Goal: Transaction & Acquisition: Register for event/course

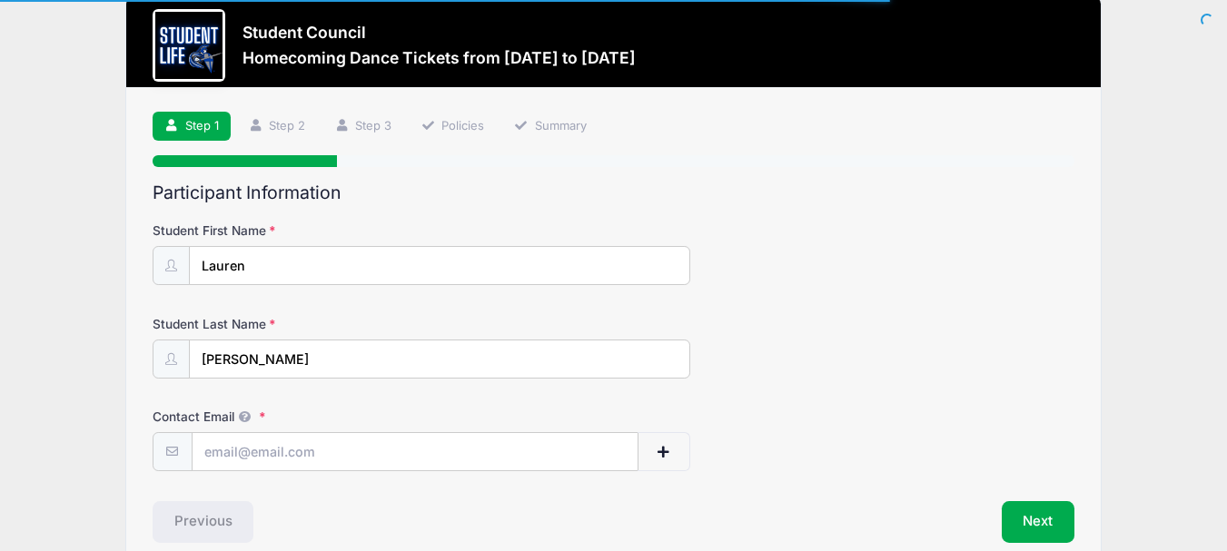
scroll to position [115, 0]
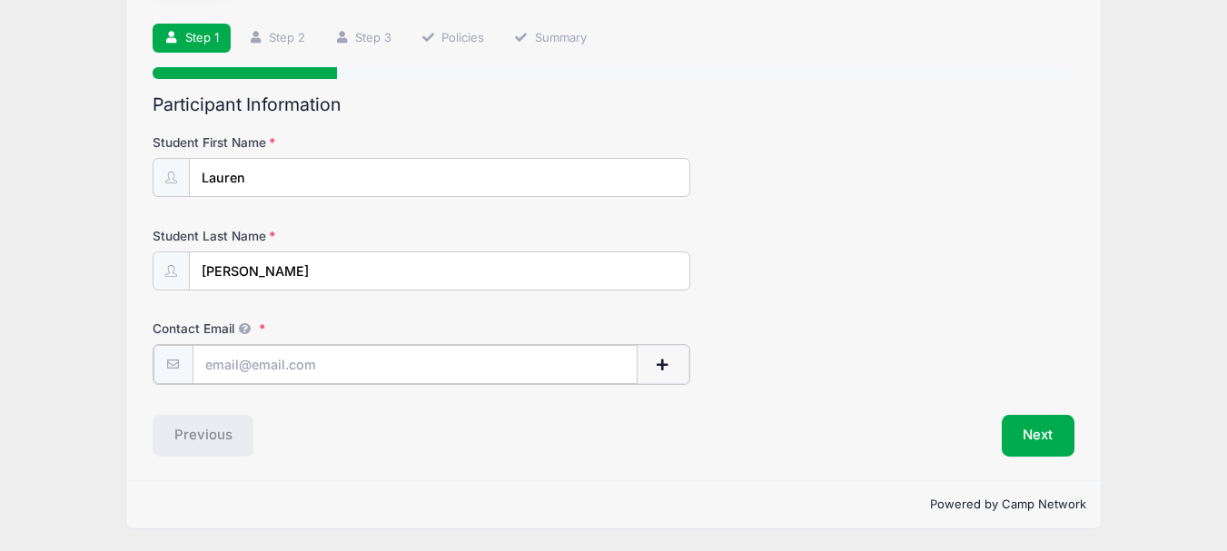
click at [257, 365] on input "Contact Email" at bounding box center [415, 364] width 445 height 39
type input "[EMAIL_ADDRESS][DOMAIN_NAME]"
click at [1015, 431] on button "Next" at bounding box center [1039, 434] width 74 height 42
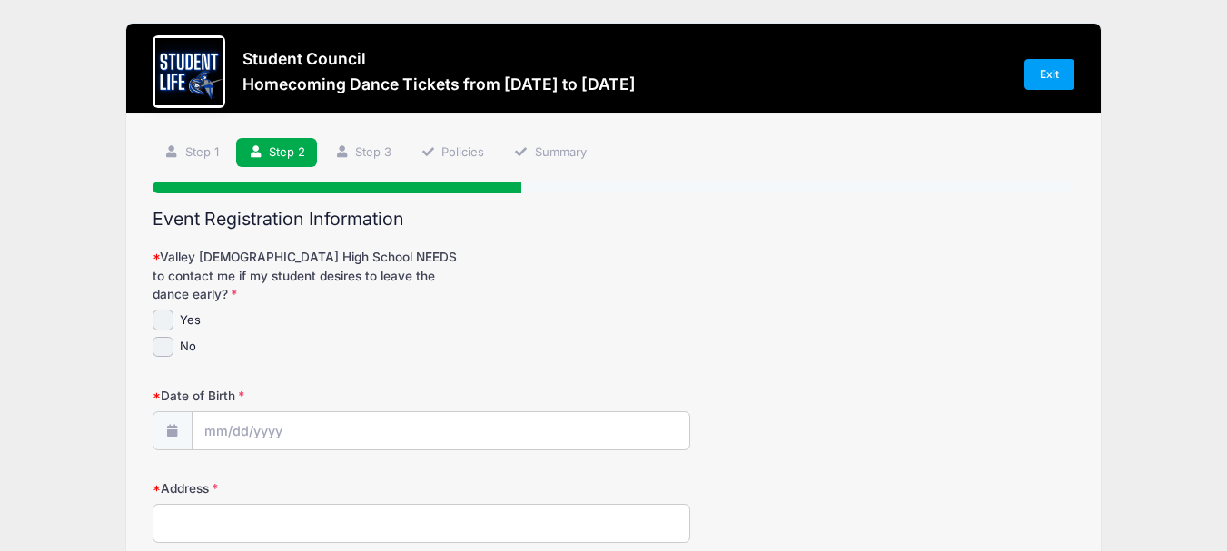
scroll to position [0, 0]
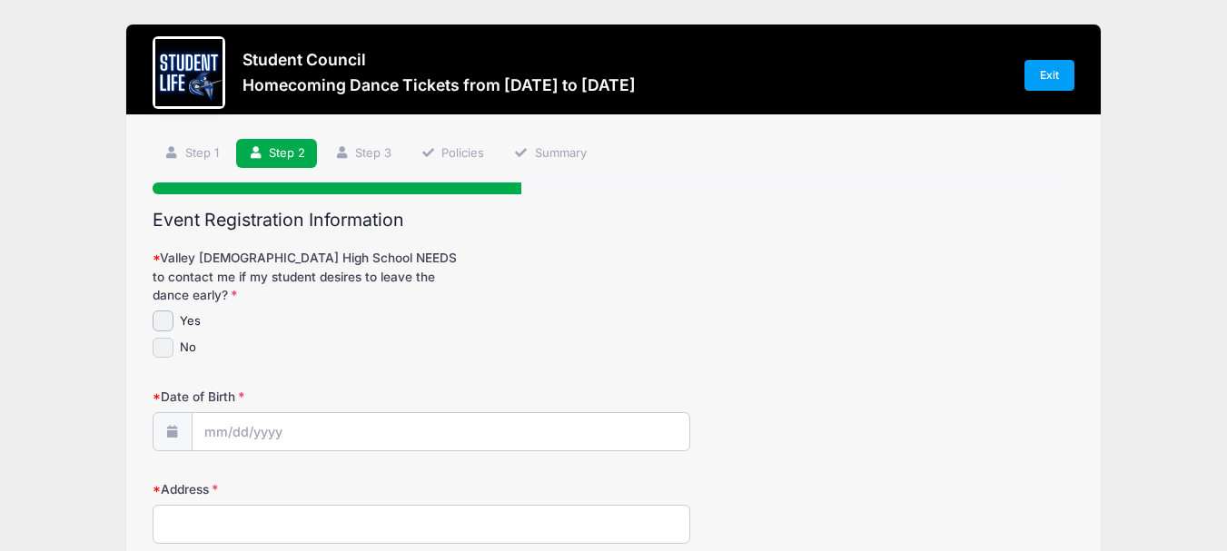
click at [160, 338] on input "No" at bounding box center [163, 348] width 21 height 21
click at [164, 338] on input "No" at bounding box center [163, 348] width 21 height 21
click at [166, 338] on input "No" at bounding box center [163, 348] width 21 height 21
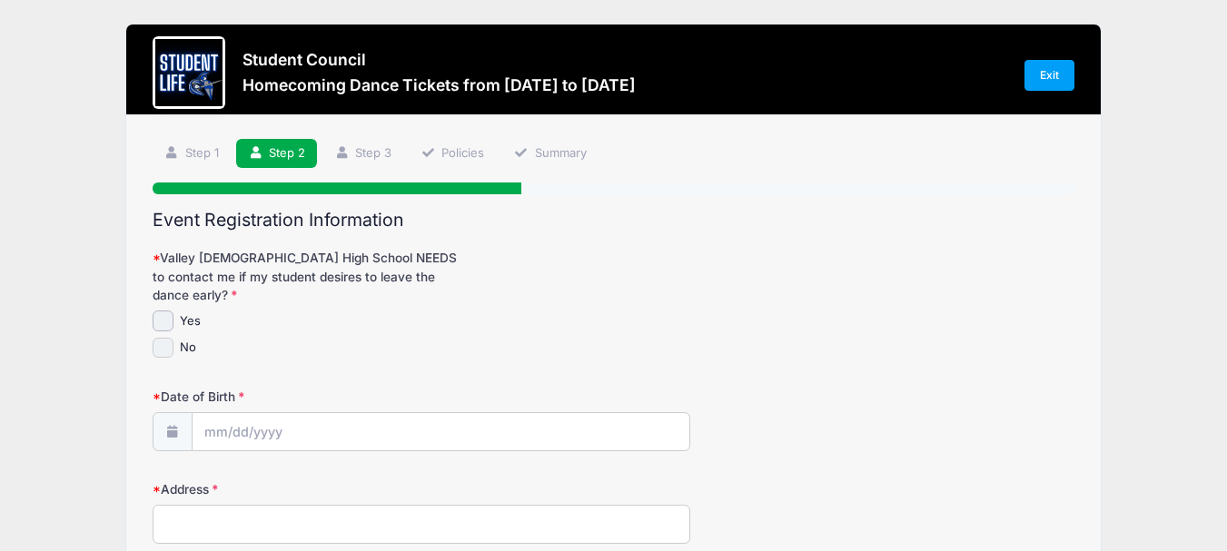
checkbox input "true"
click at [231, 413] on input "Date of Birth" at bounding box center [441, 432] width 497 height 39
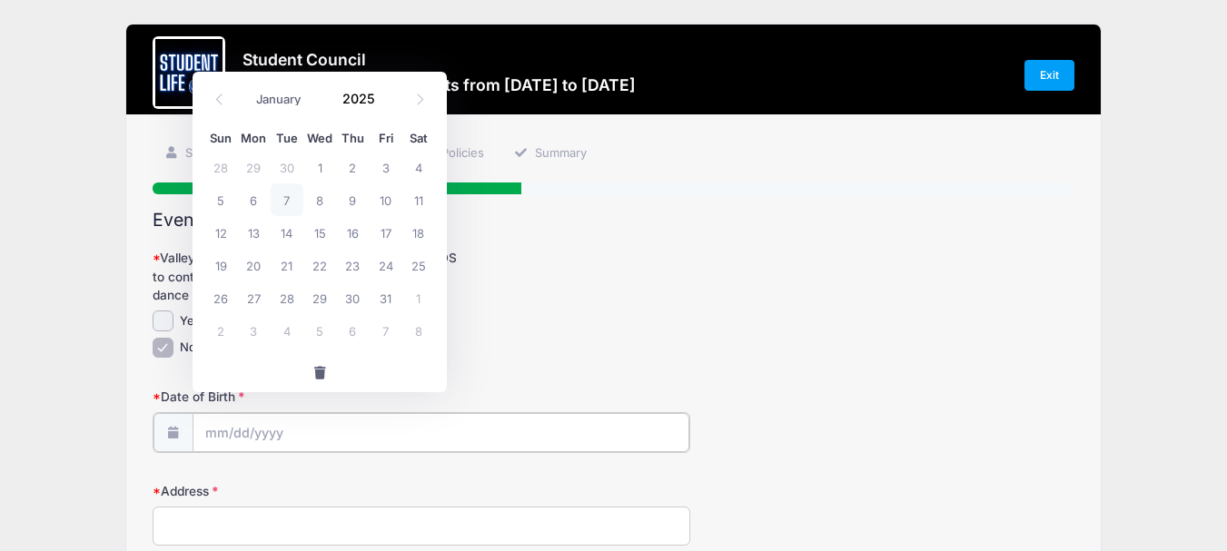
click at [246, 413] on input "Date of Birth" at bounding box center [441, 432] width 497 height 39
click at [384, 104] on span at bounding box center [386, 105] width 13 height 14
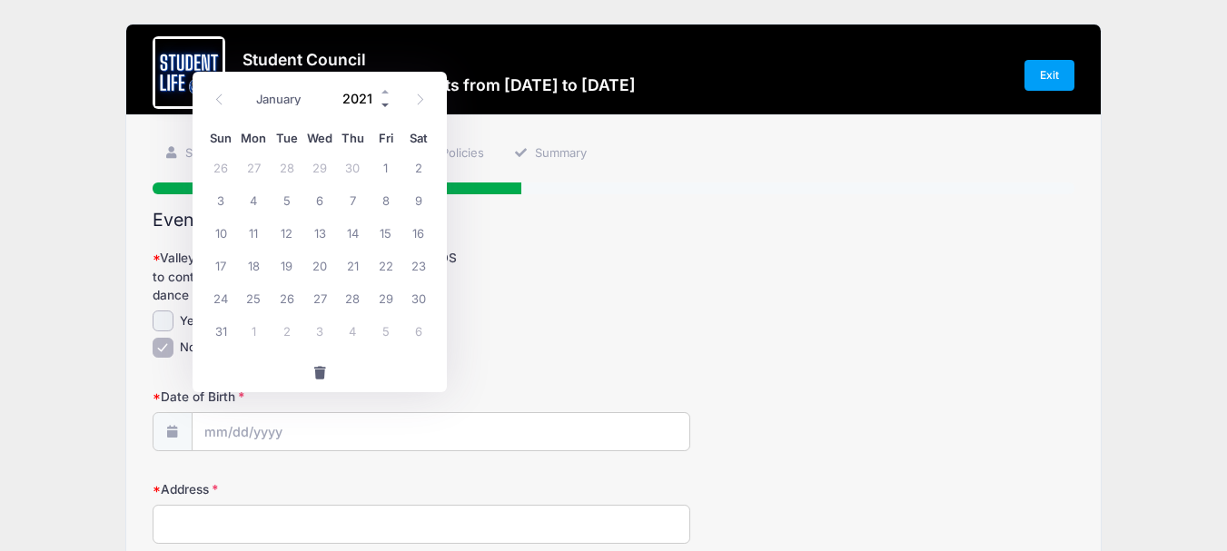
click at [384, 104] on span at bounding box center [386, 105] width 13 height 14
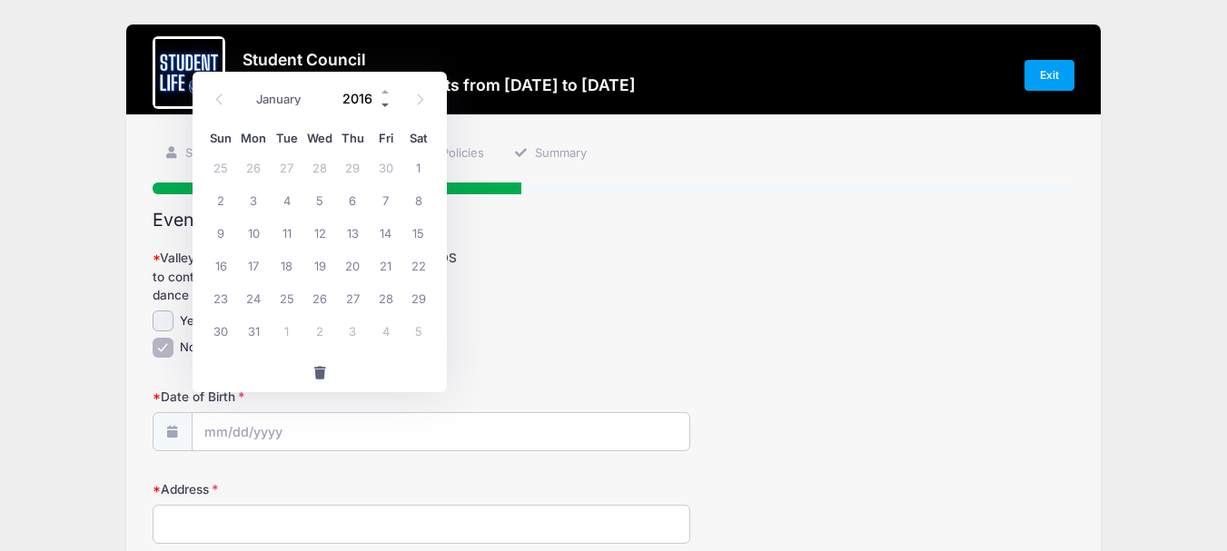
click at [384, 104] on span at bounding box center [386, 105] width 13 height 14
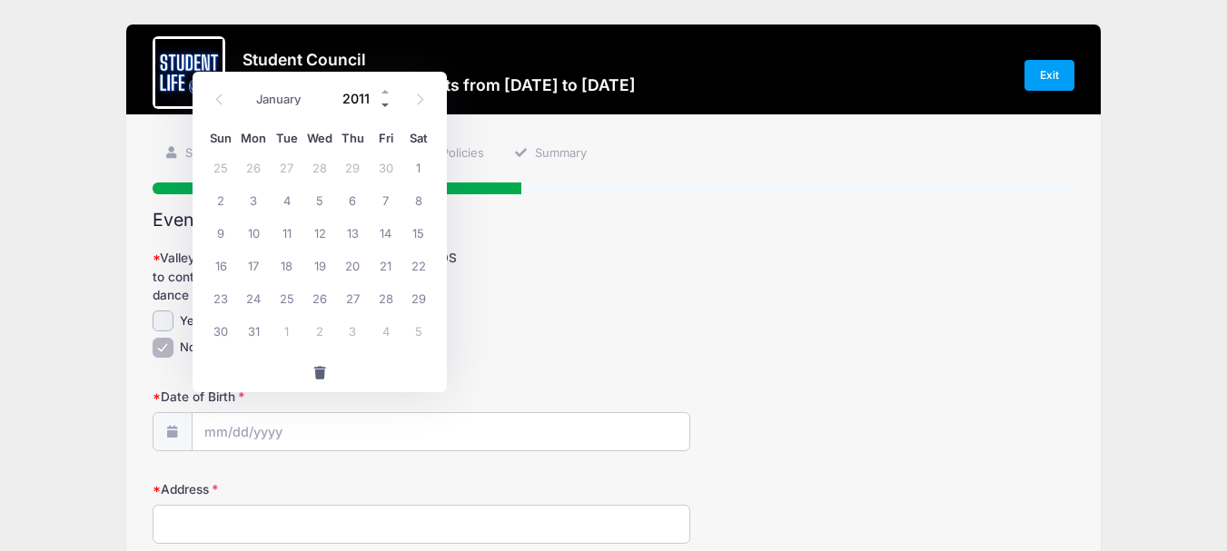
click at [384, 104] on span at bounding box center [386, 105] width 13 height 14
type input "2008"
click at [220, 96] on icon at bounding box center [219, 99] width 6 height 11
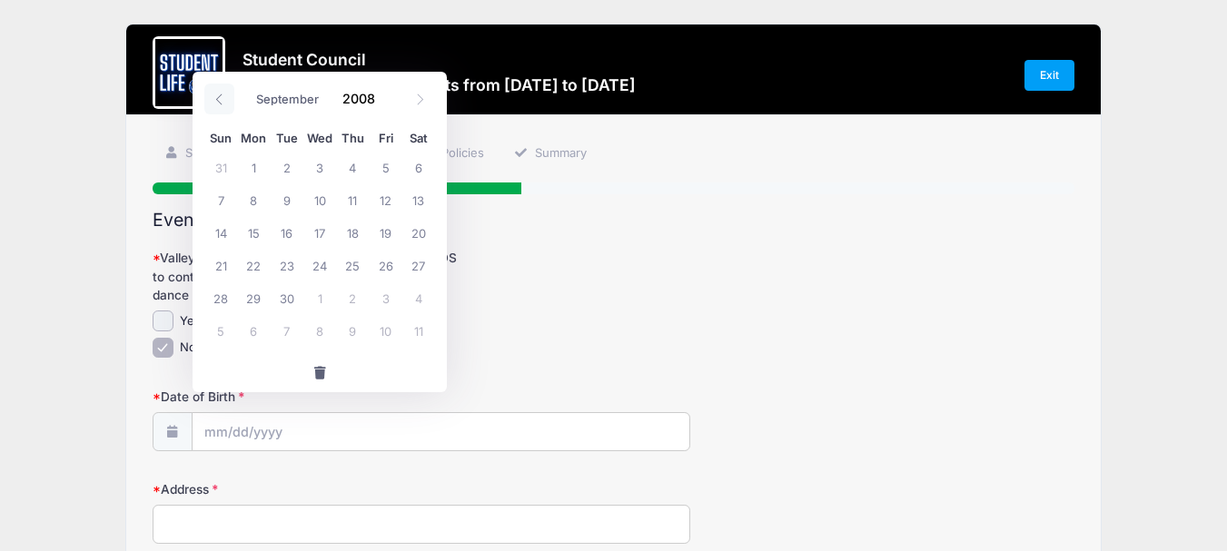
click at [220, 96] on icon at bounding box center [219, 99] width 6 height 11
click at [424, 101] on icon at bounding box center [420, 100] width 12 height 12
select select "6"
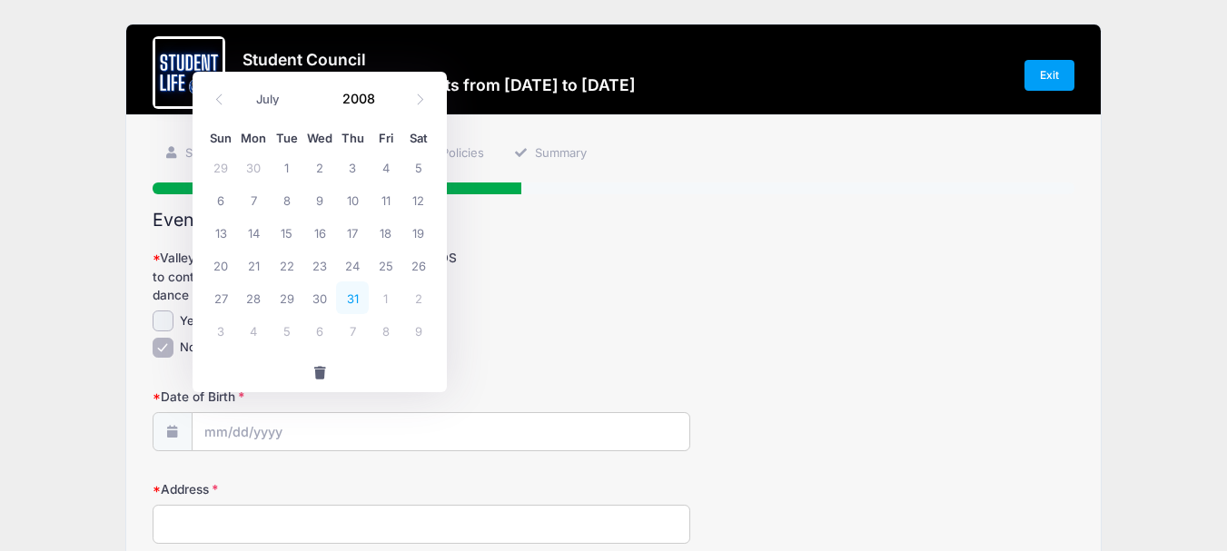
click at [350, 297] on span "31" at bounding box center [352, 298] width 33 height 33
type input "[DATE]"
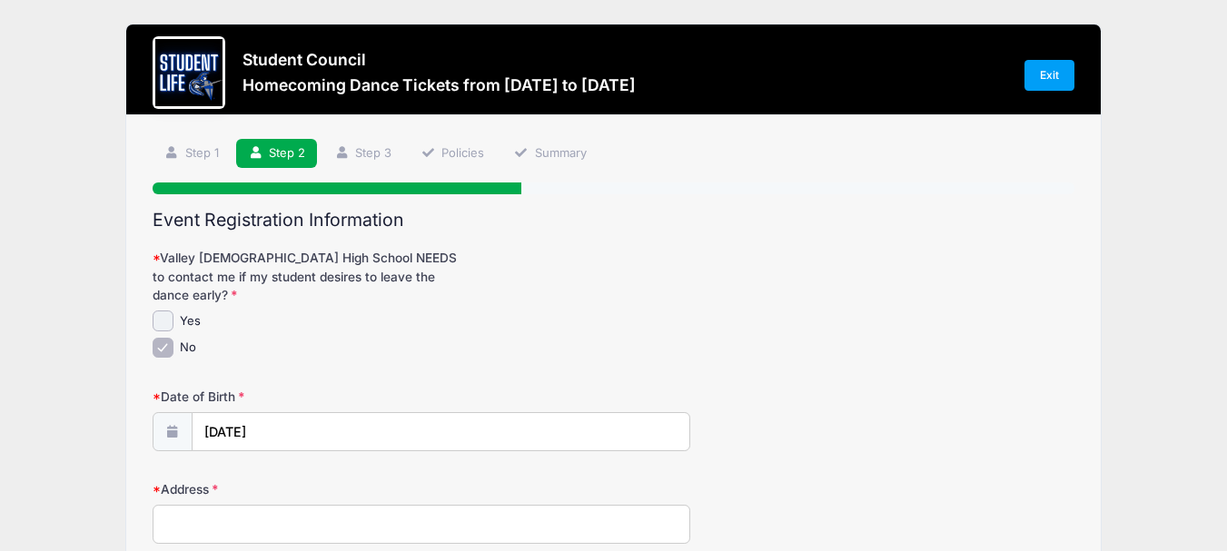
click at [281, 505] on input "Address" at bounding box center [422, 524] width 538 height 39
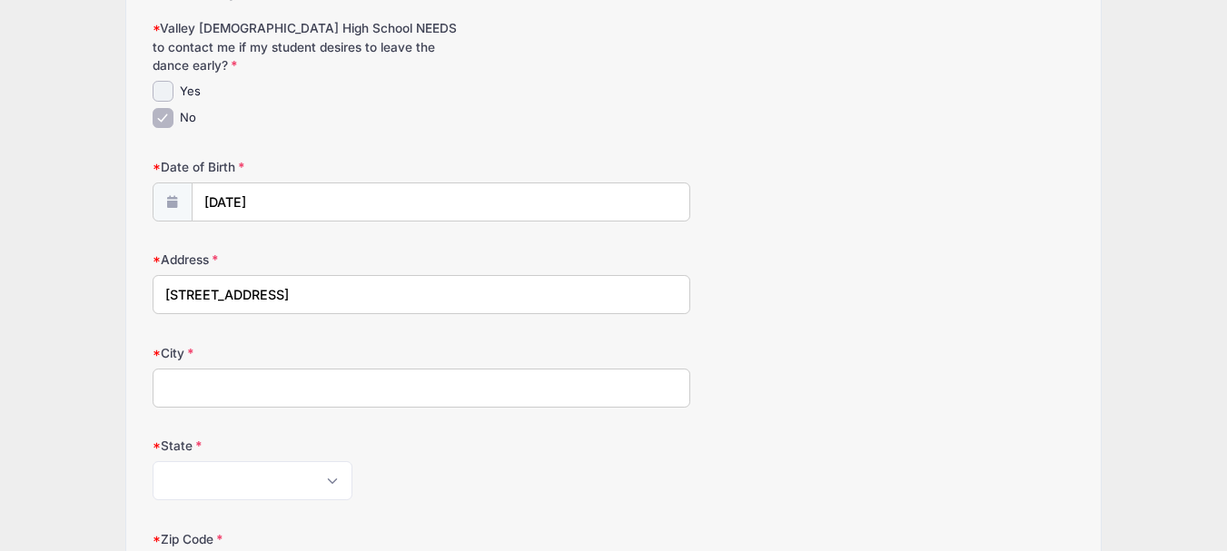
scroll to position [232, 0]
type input "[STREET_ADDRESS]"
click at [330, 372] on input "City" at bounding box center [422, 386] width 538 height 39
type input "[PERSON_NAME]"
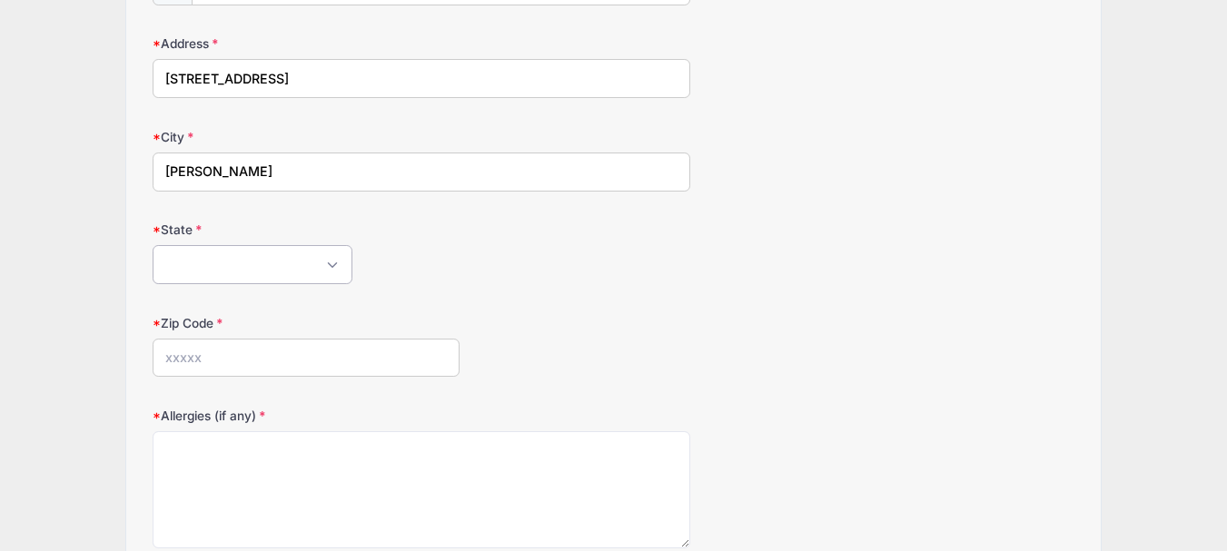
scroll to position [447, 0]
click at [330, 244] on select "[US_STATE] [US_STATE] [US_STATE] [US_STATE] [US_STATE] Armed Forces Africa Arme…" at bounding box center [253, 263] width 200 height 39
select select "AZ"
click at [153, 244] on select "[US_STATE] [US_STATE] [US_STATE] [US_STATE] [US_STATE] Armed Forces Africa Arme…" at bounding box center [253, 263] width 200 height 39
click at [242, 342] on input "Zip Code" at bounding box center [306, 357] width 307 height 39
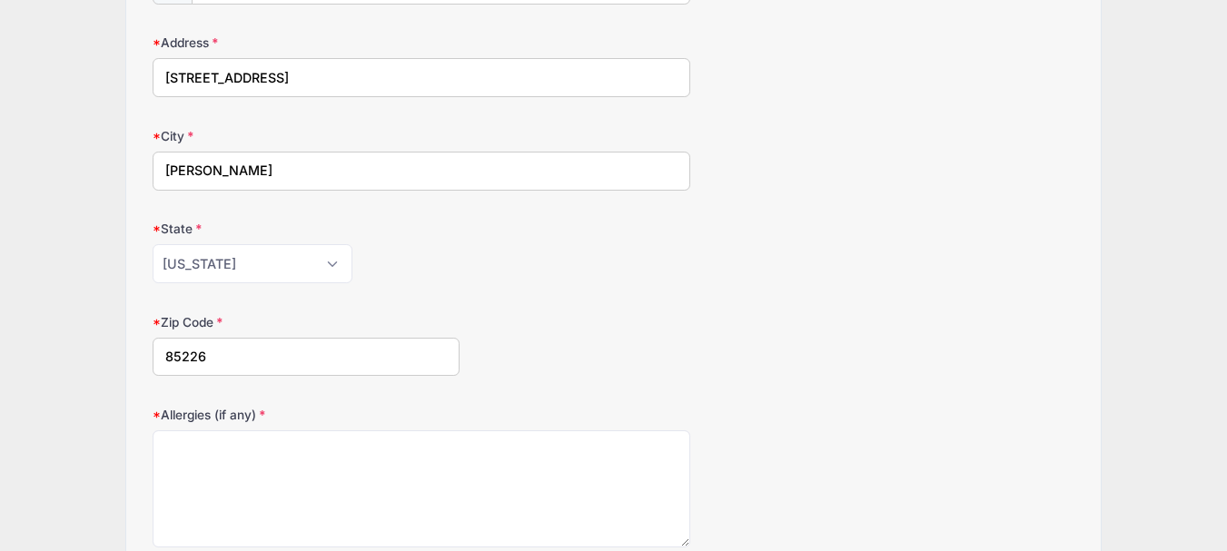
type input "85226"
click at [746, 315] on div "Zip Code 85226" at bounding box center [614, 345] width 922 height 64
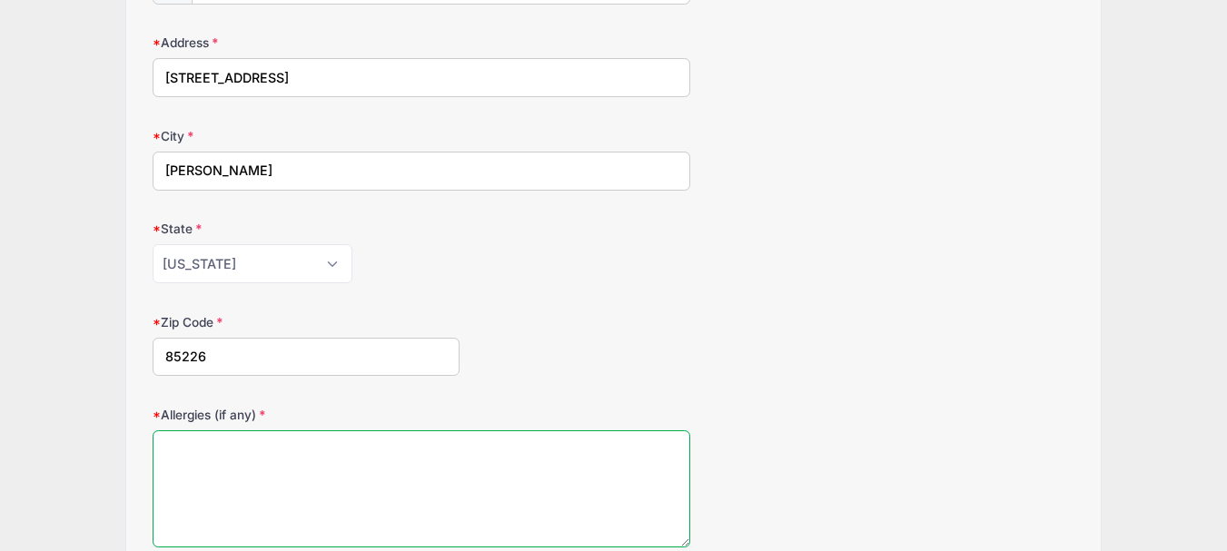
click at [318, 435] on textarea "Allergies (if any)" at bounding box center [422, 489] width 538 height 117
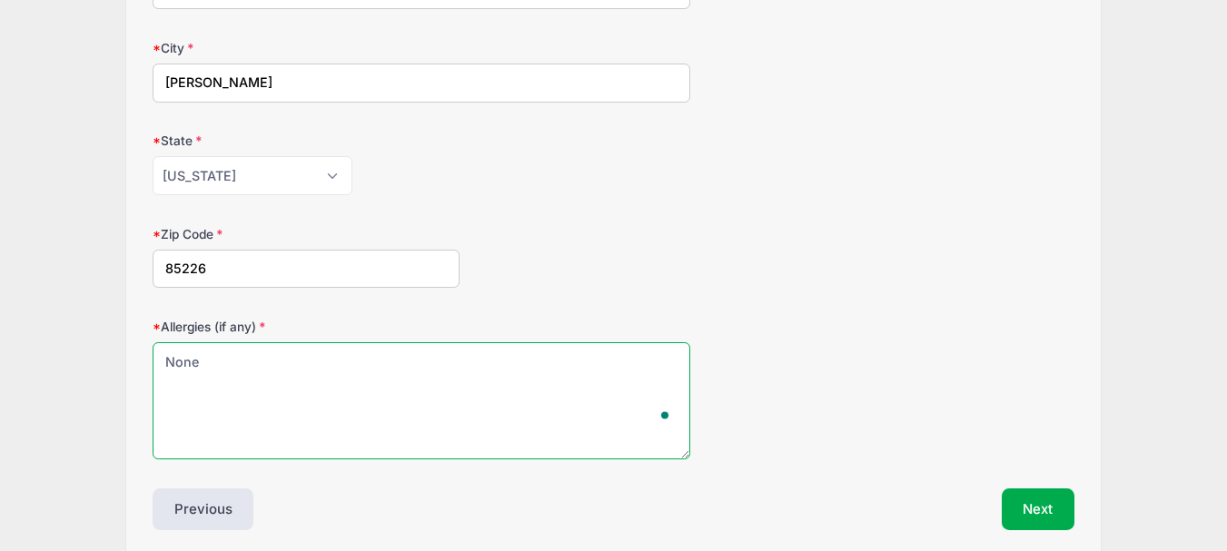
scroll to position [592, 0]
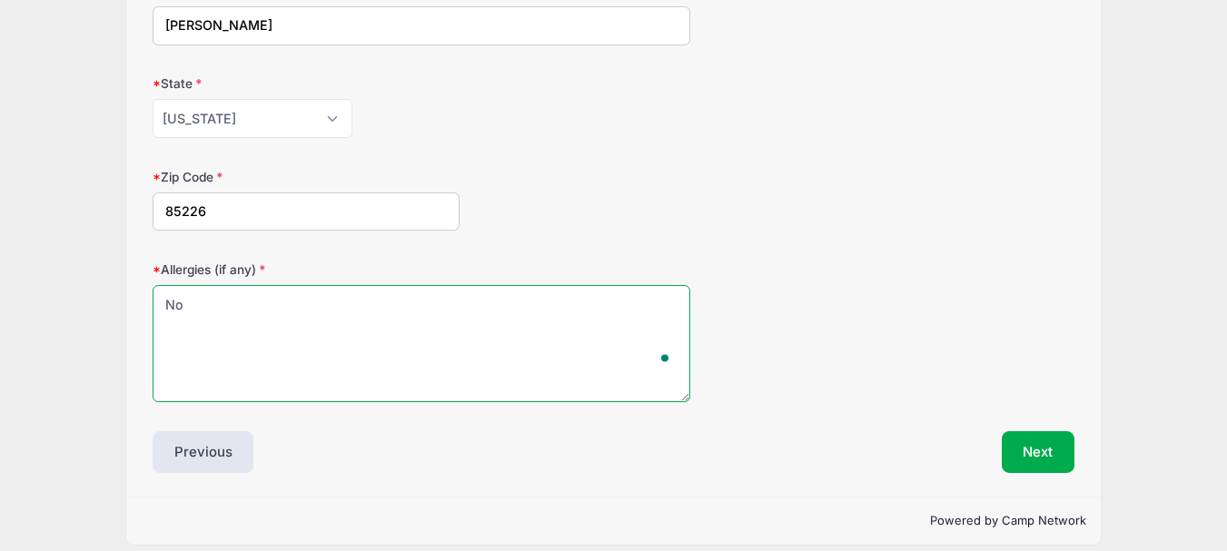
type textarea "N"
type textarea "No cheese"
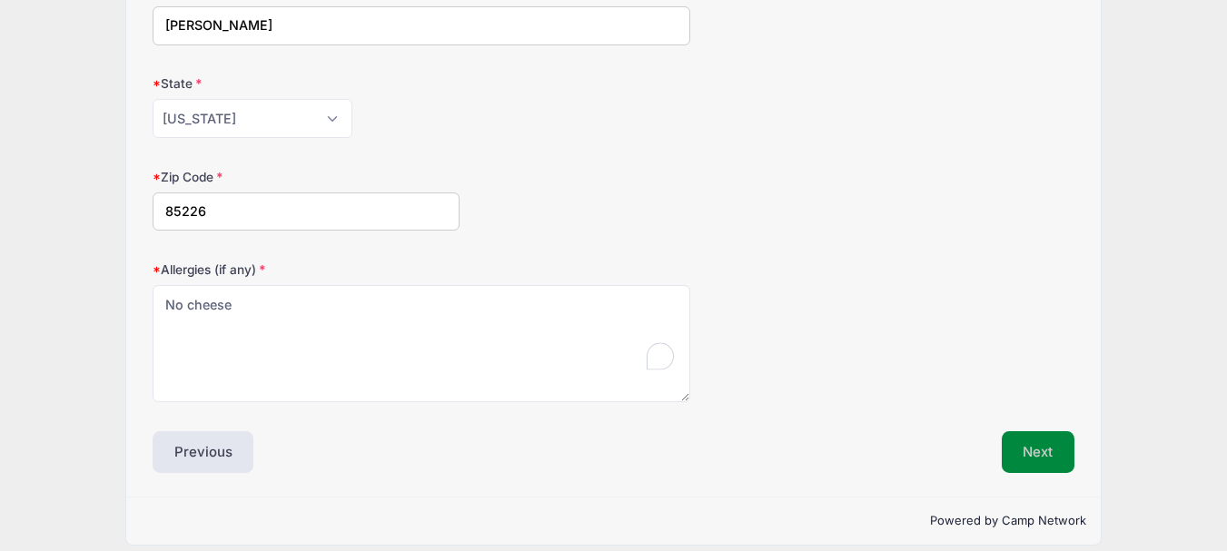
click at [1027, 434] on button "Next" at bounding box center [1039, 453] width 74 height 42
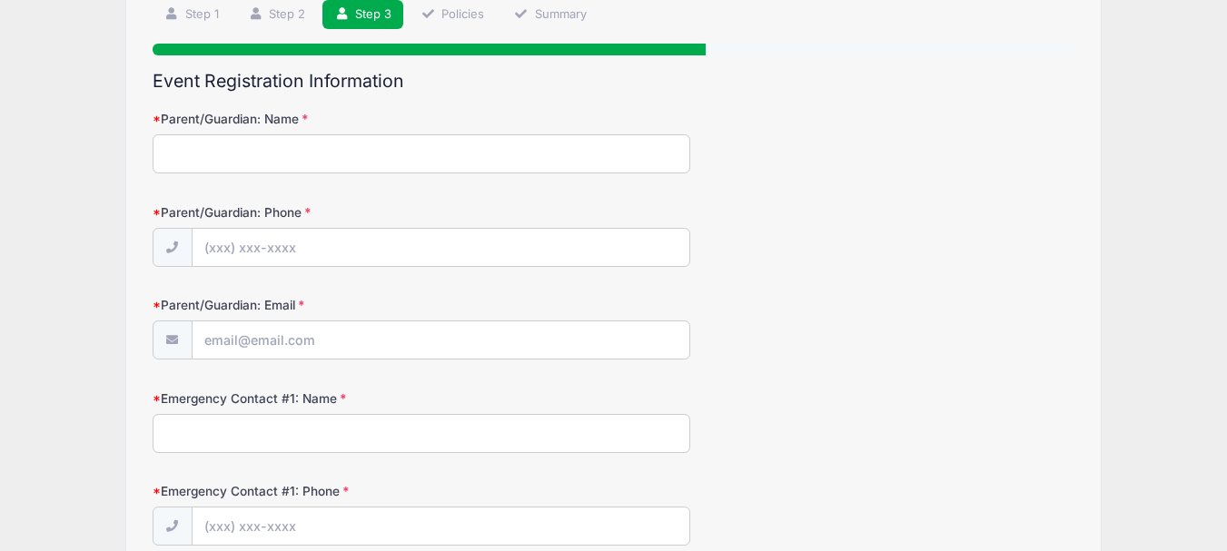
scroll to position [0, 0]
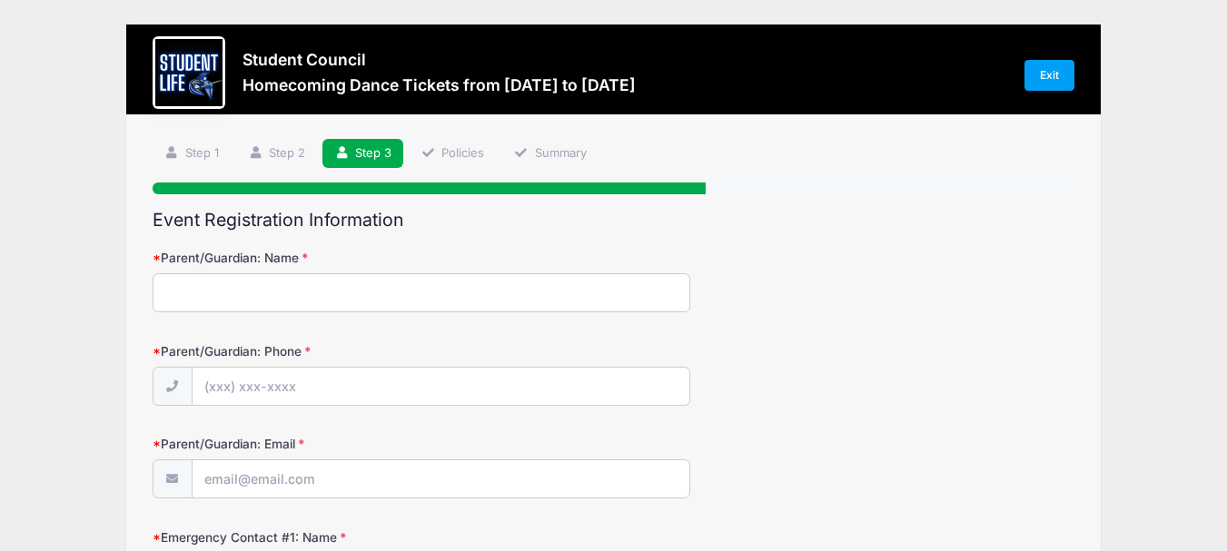
click at [281, 285] on input "Parent/Guardian: Name" at bounding box center [422, 292] width 538 height 39
type input "[PERSON_NAME]"
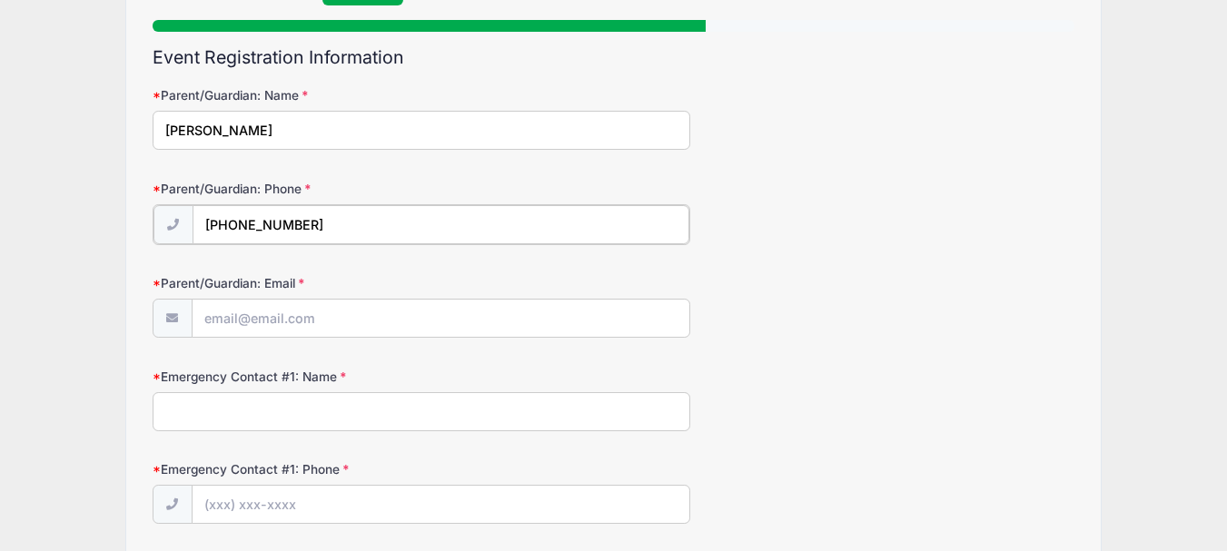
scroll to position [174, 0]
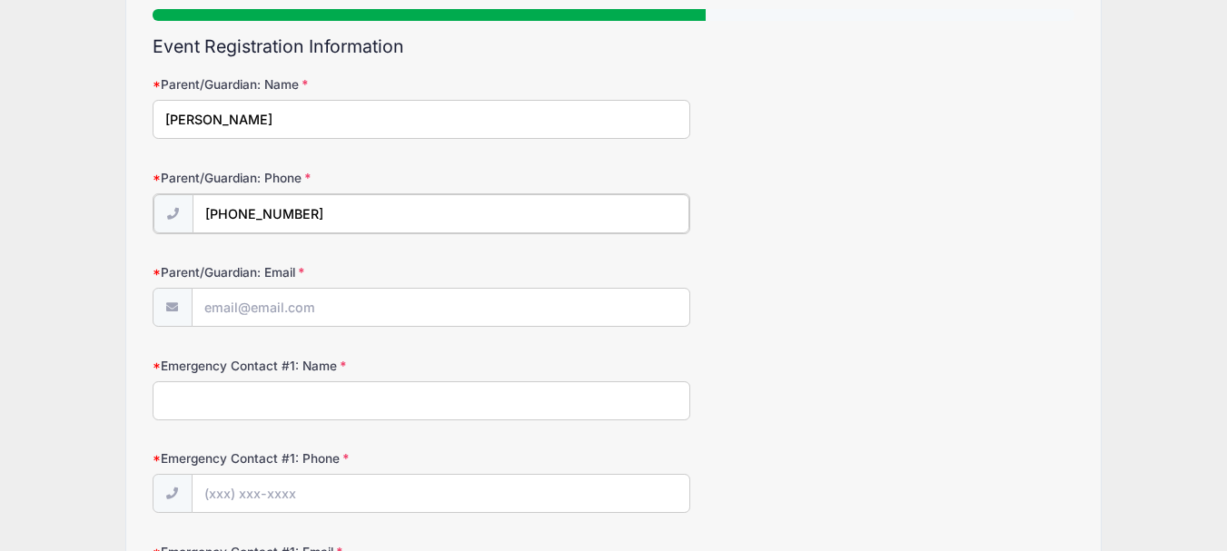
type input "[PHONE_NUMBER]"
click at [390, 312] on input "Parent/Guardian: Email" at bounding box center [441, 306] width 497 height 39
type input "[EMAIL_ADDRESS][DOMAIN_NAME]"
click at [293, 403] on input "Emergency Contact #1: Name" at bounding box center [422, 399] width 538 height 39
type input "[PERSON_NAME]"
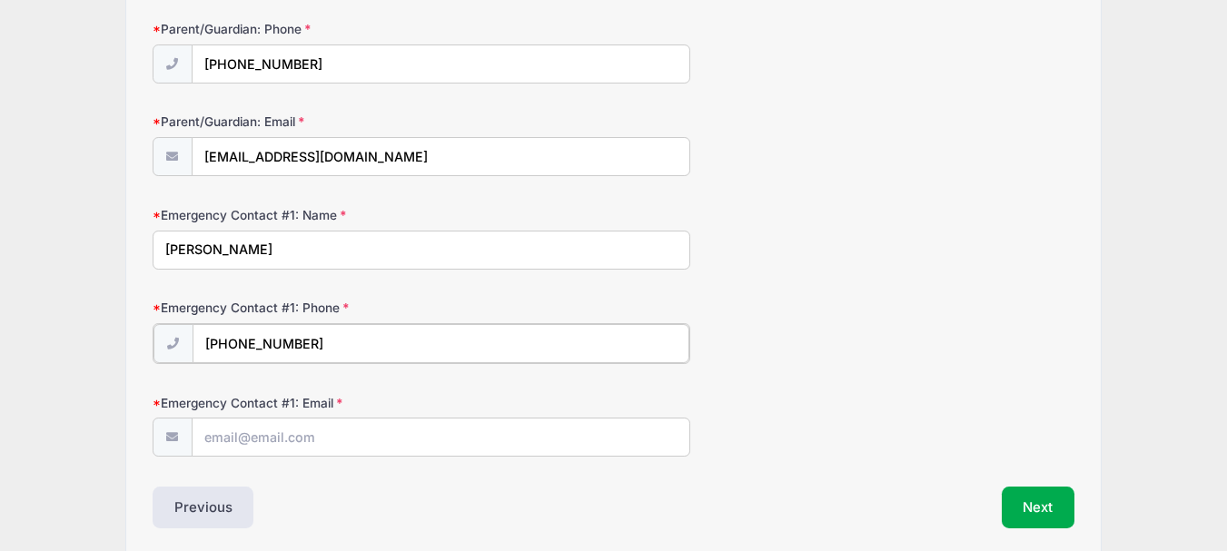
scroll to position [396, 0]
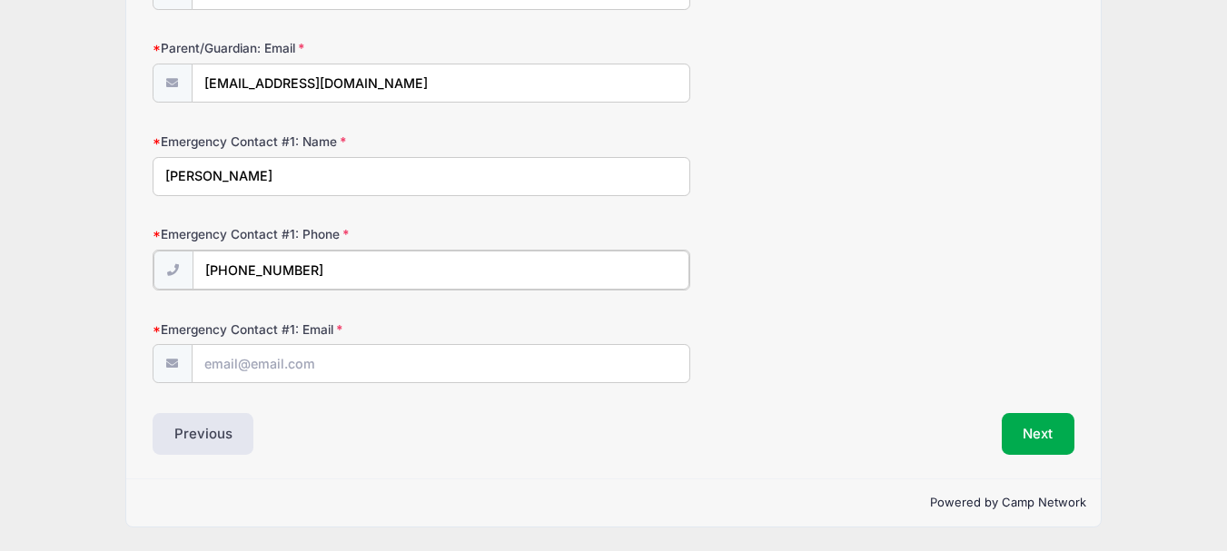
type input "[PHONE_NUMBER]"
click at [333, 362] on input "Emergency Contact #1: Email" at bounding box center [441, 362] width 497 height 39
type input "[EMAIL_ADDRESS][DOMAIN_NAME]"
click at [1039, 434] on button "Next" at bounding box center [1039, 434] width 74 height 42
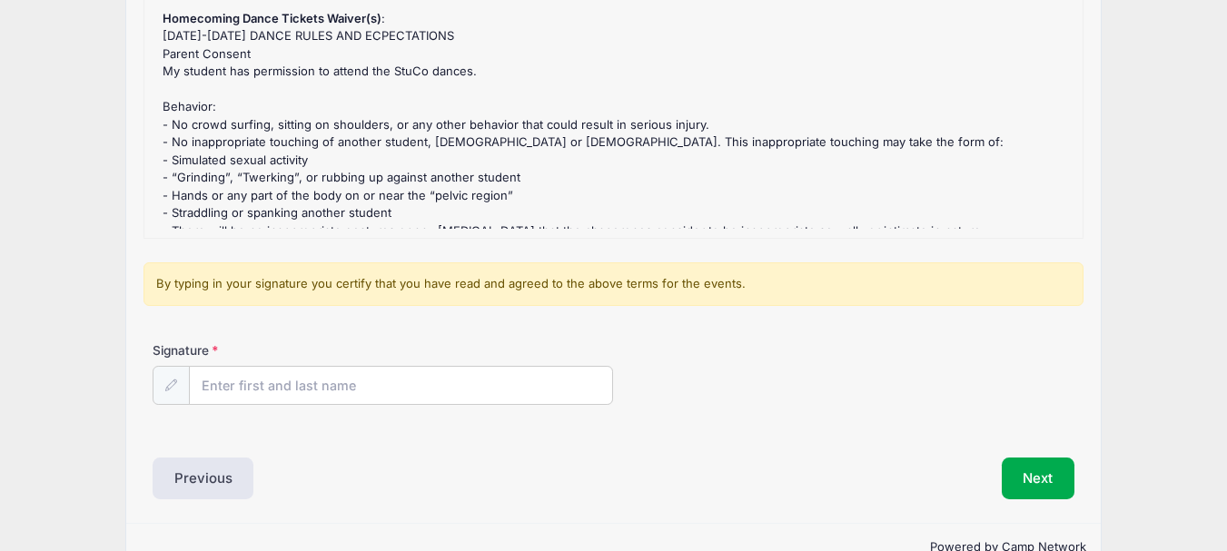
scroll to position [296, 0]
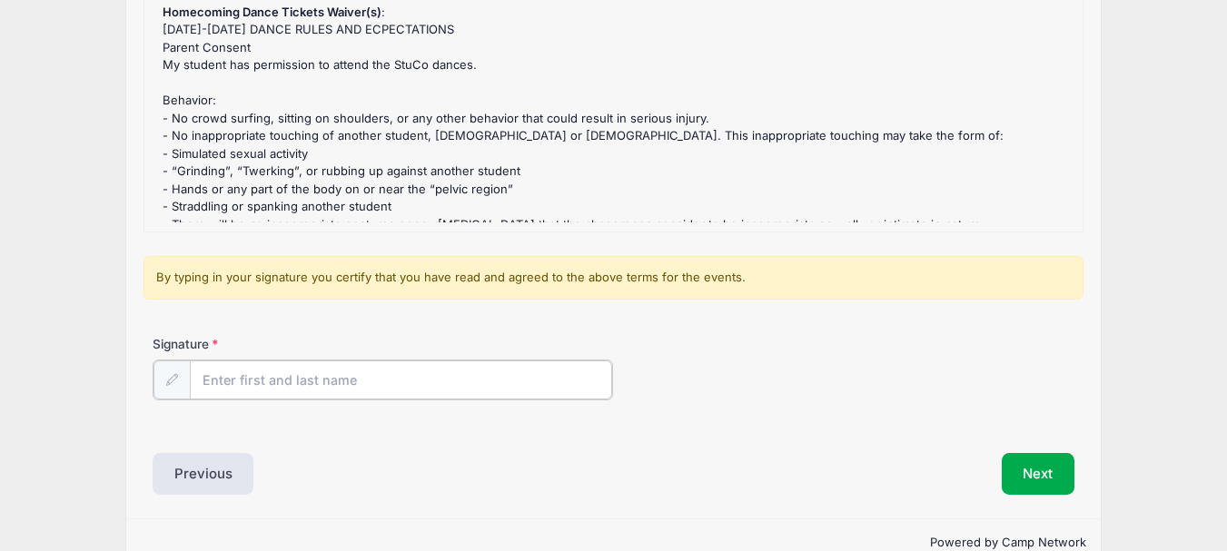
click at [337, 388] on input "Signature" at bounding box center [401, 380] width 423 height 39
type input "[PERSON_NAME]"
click at [1040, 482] on button "Next" at bounding box center [1039, 473] width 74 height 42
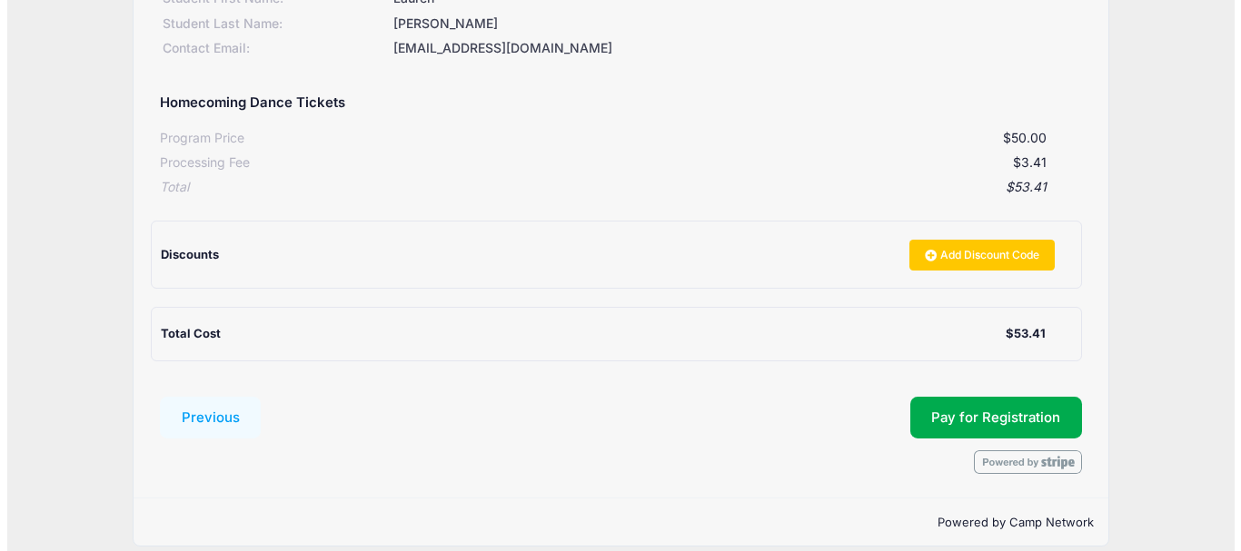
scroll to position [295, 0]
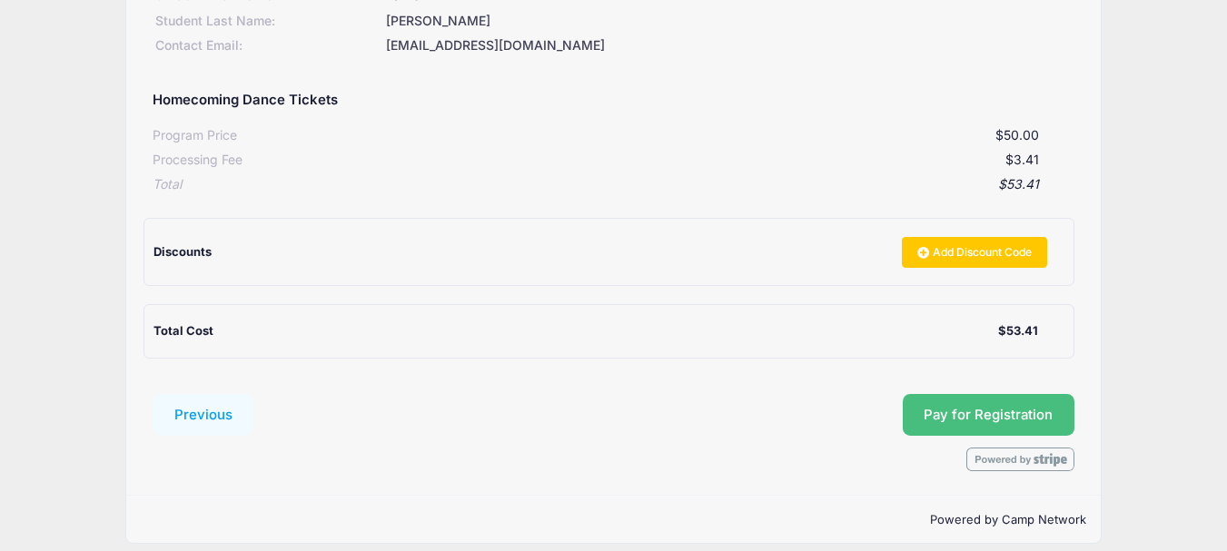
click at [1015, 420] on button "Pay for Registration" at bounding box center [989, 415] width 173 height 42
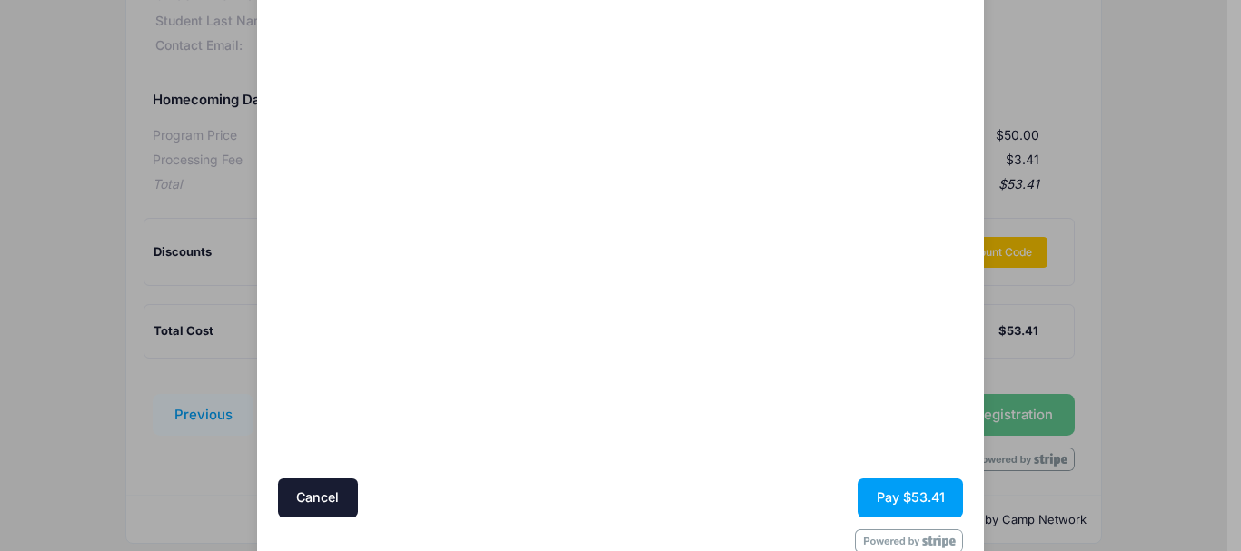
scroll to position [147, 0]
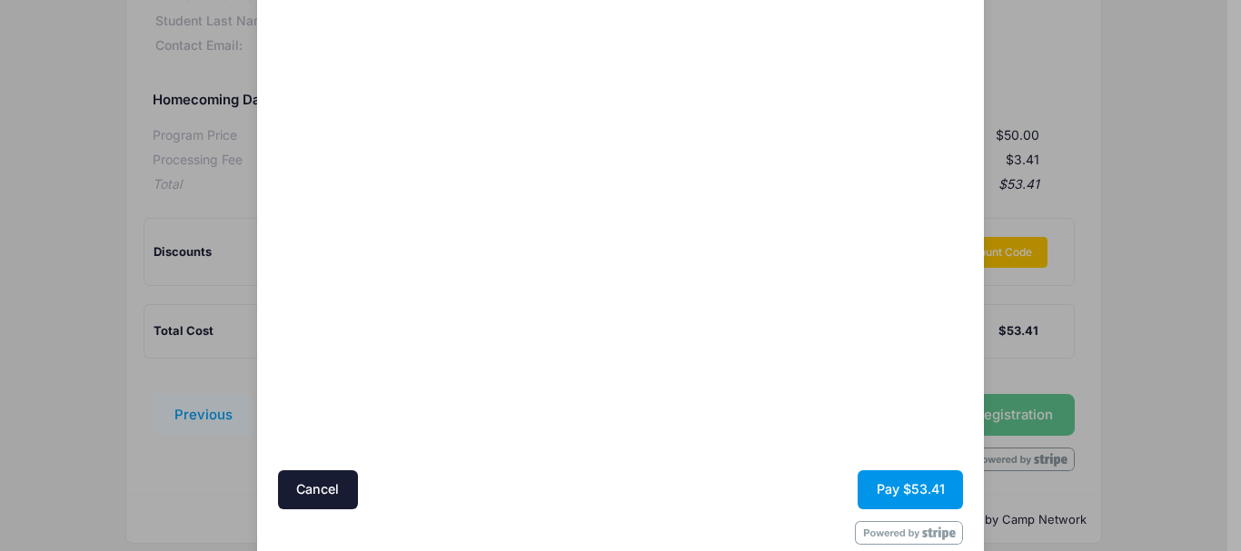
click at [920, 491] on button "Pay $53.41" at bounding box center [910, 490] width 105 height 39
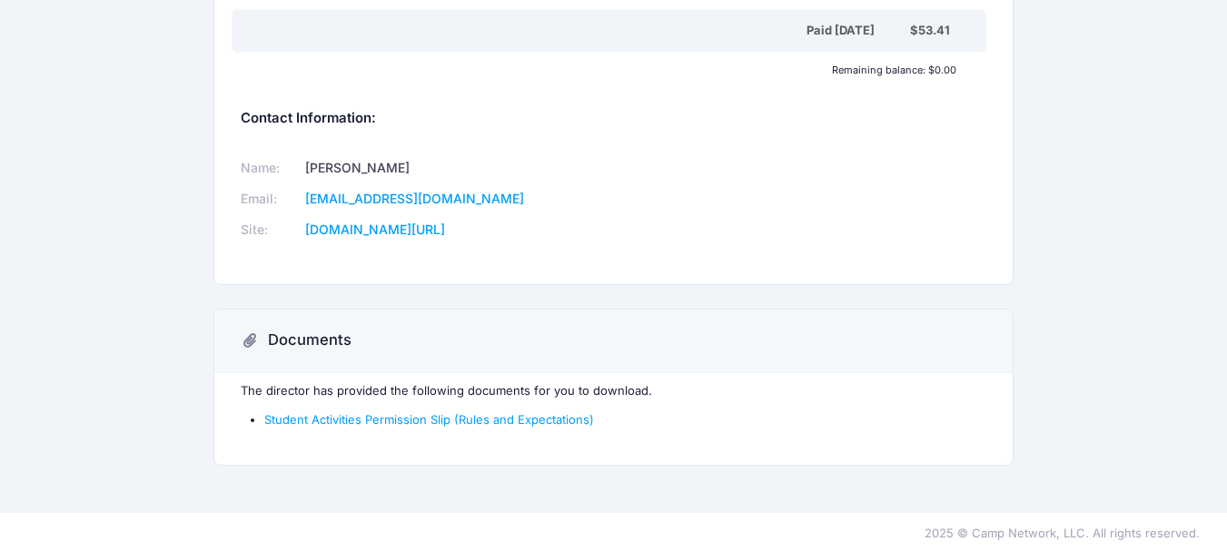
scroll to position [457, 0]
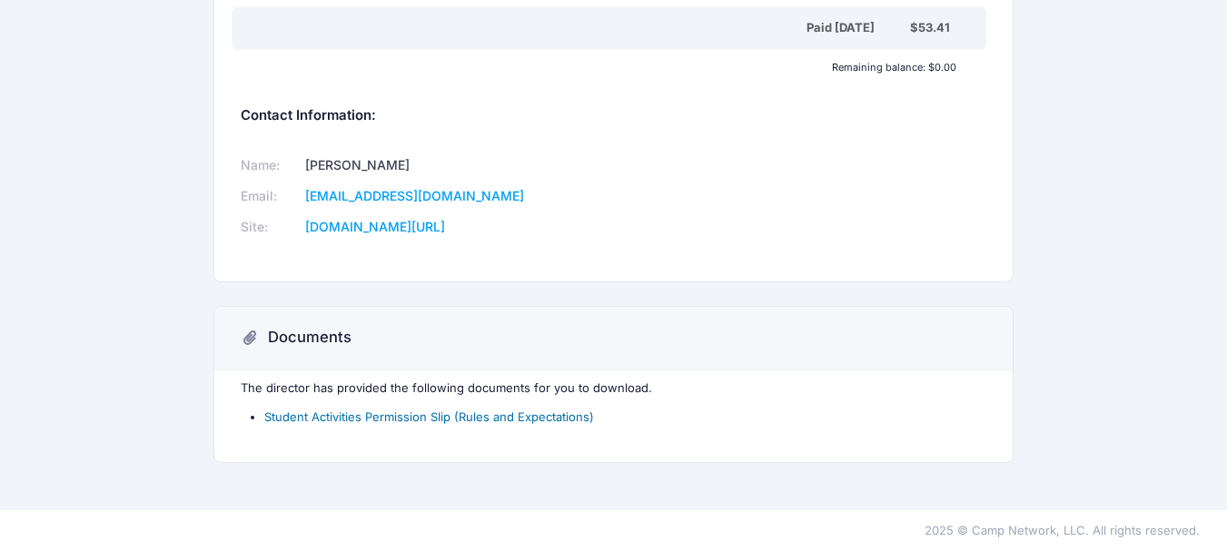
click at [564, 424] on link "Student Activities Permission Slip (Rules and Expectations)" at bounding box center [429, 417] width 330 height 15
click at [1118, 167] on div "Student Council Download Participant Information: Student First Name: Lauren St…" at bounding box center [613, 27] width 1227 height 920
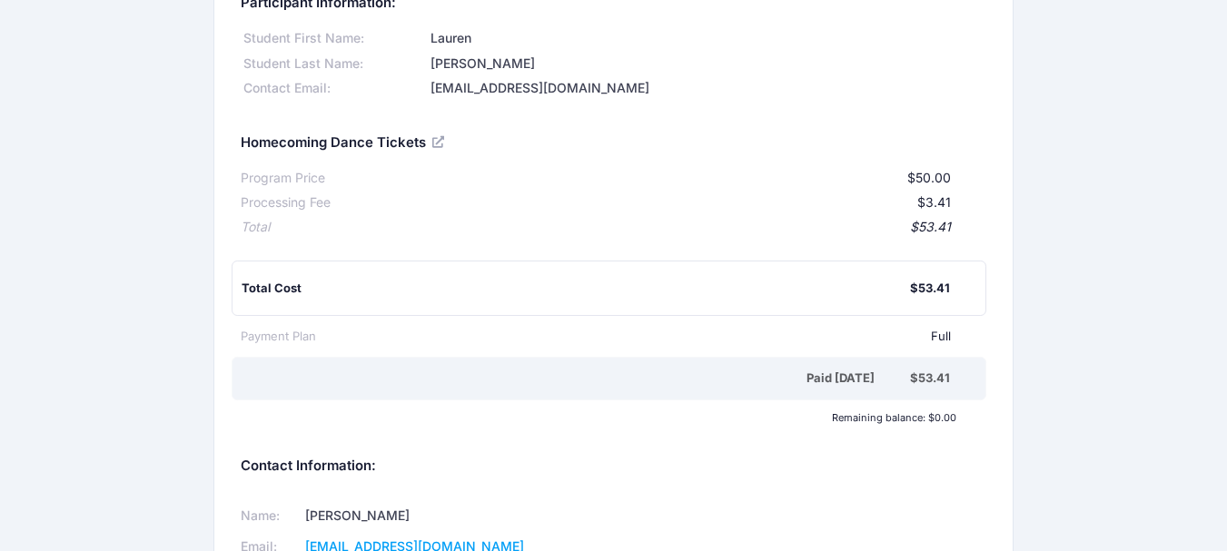
scroll to position [0, 0]
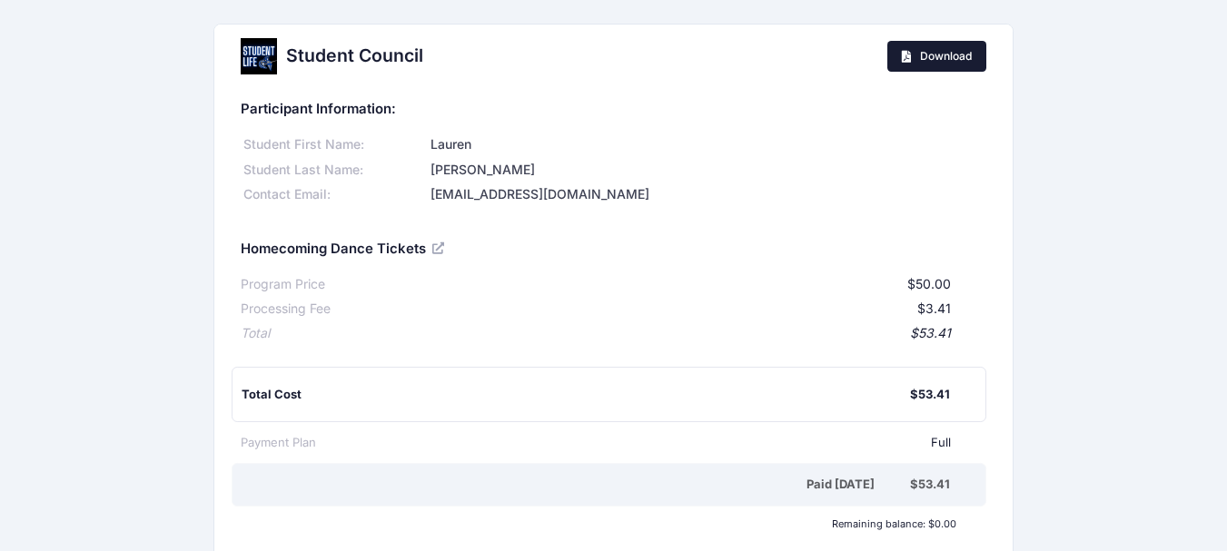
click at [938, 60] on span "Download" at bounding box center [946, 56] width 52 height 14
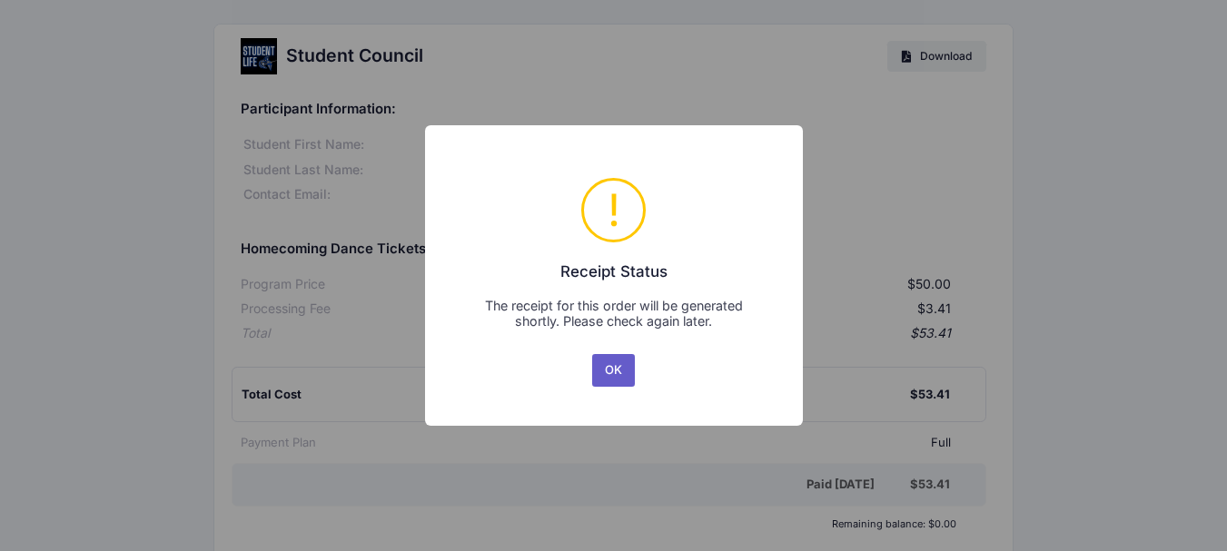
click at [619, 372] on button "OK" at bounding box center [614, 370] width 44 height 33
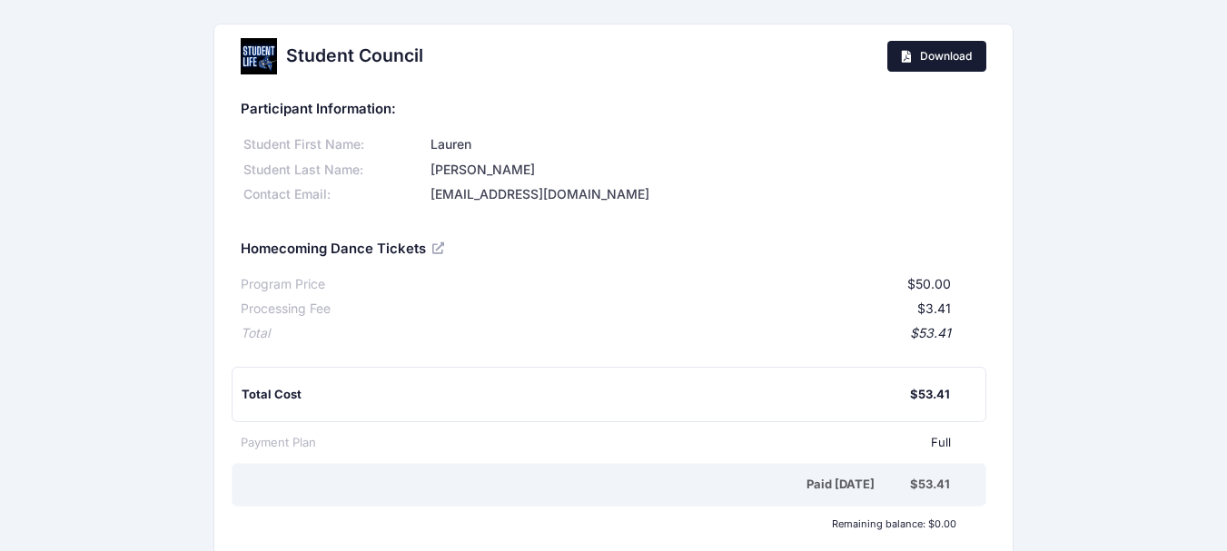
click at [955, 57] on span "Download" at bounding box center [946, 56] width 52 height 14
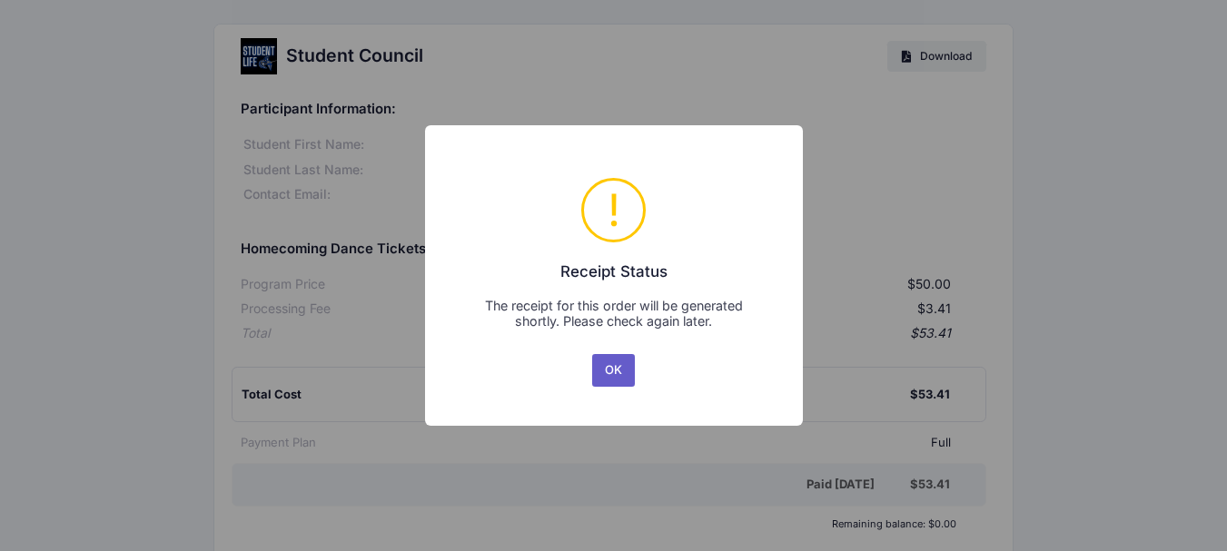
click at [632, 375] on button "OK" at bounding box center [614, 370] width 44 height 33
